Goal: Go to known website: Access a specific website the user already knows

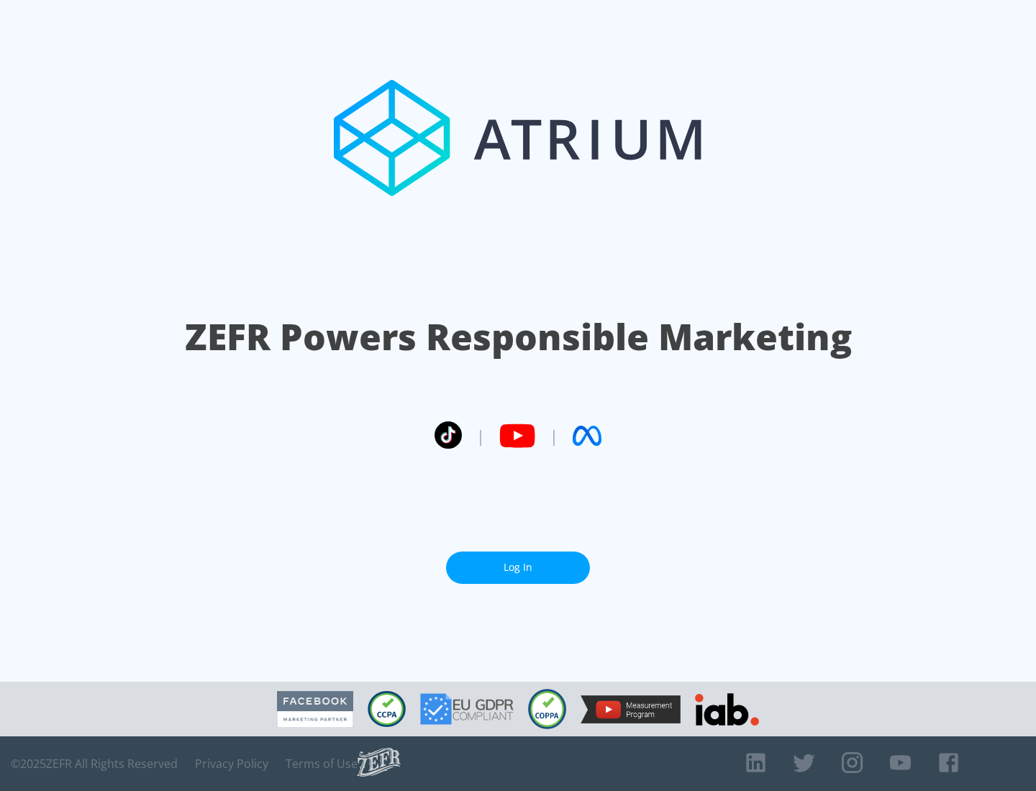
click at [518, 567] on link "Log In" at bounding box center [518, 568] width 144 height 32
